Goal: Navigation & Orientation: Find specific page/section

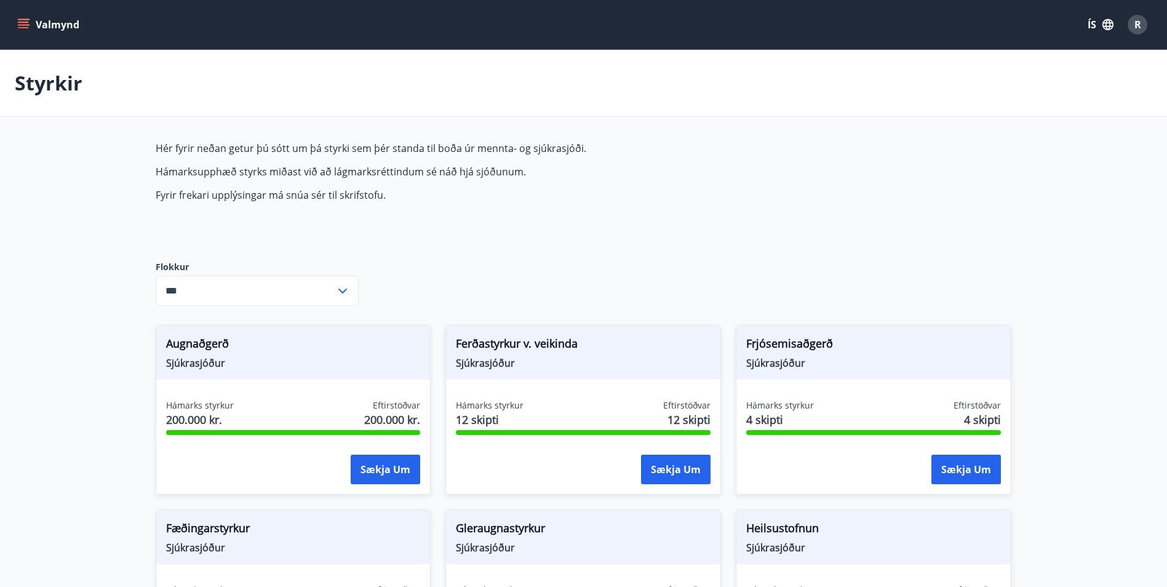
scroll to position [369, 0]
type input "***"
click at [26, 30] on icon "menu" at bounding box center [23, 24] width 12 height 12
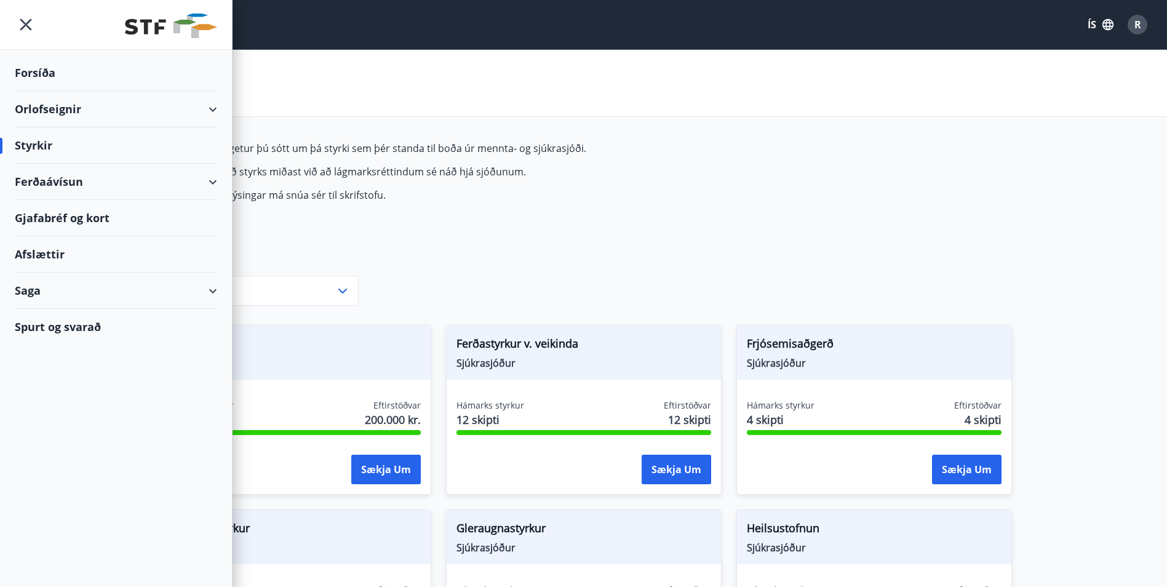
click at [42, 65] on div "Forsíða" at bounding box center [116, 73] width 202 height 36
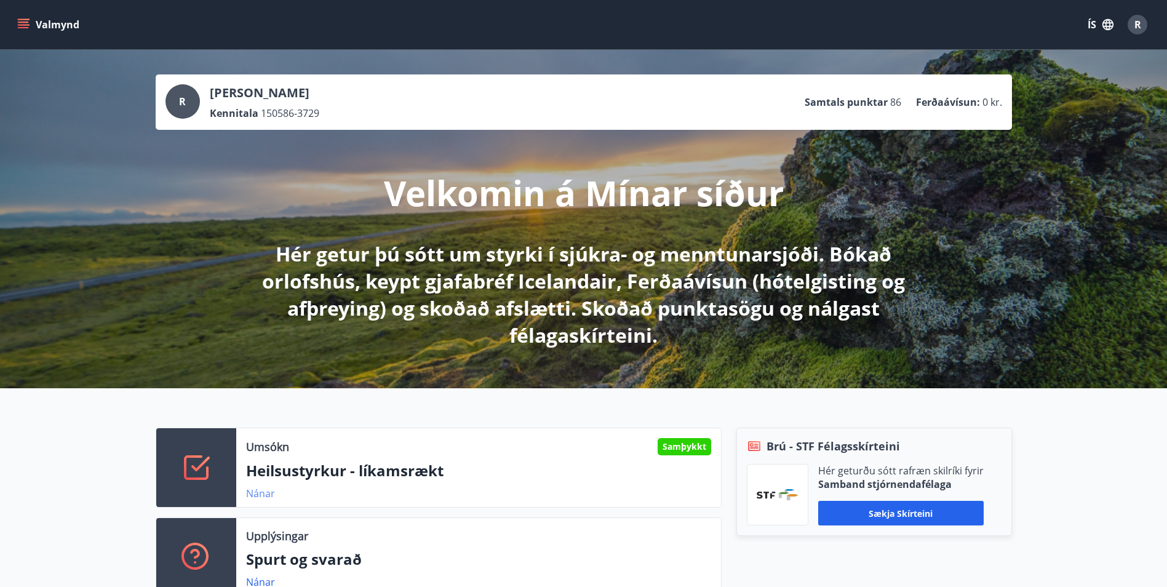
click at [267, 493] on link "Nánar" at bounding box center [260, 494] width 29 height 14
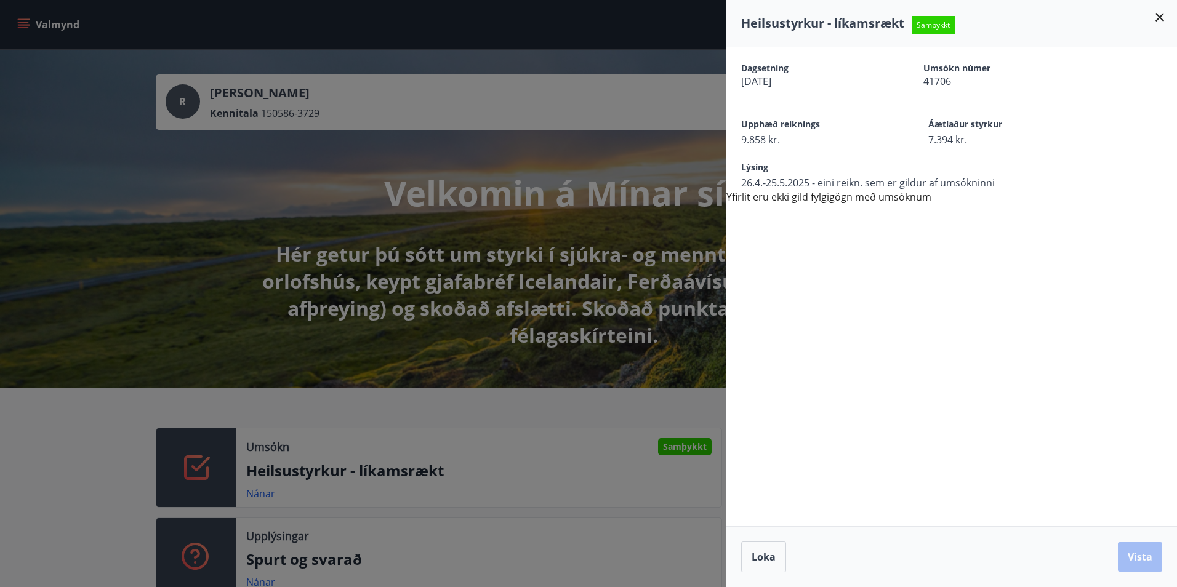
click at [1155, 15] on icon at bounding box center [1159, 17] width 15 height 15
